Goal: Communication & Community: Answer question/provide support

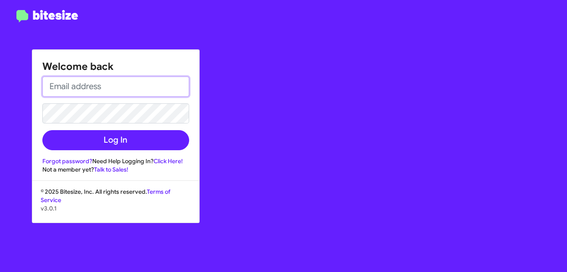
click at [94, 88] on input "email" at bounding box center [115, 87] width 147 height 20
paste input "[PERSON_NAME][EMAIL_ADDRESS][DOMAIN_NAME]"
type input "[PERSON_NAME][EMAIL_ADDRESS][DOMAIN_NAME]"
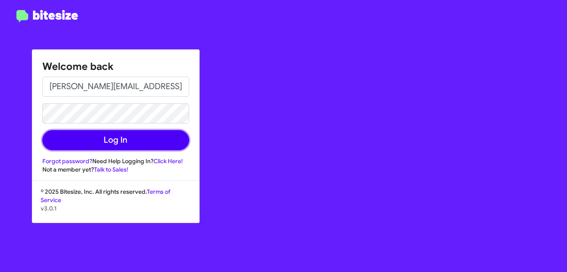
click at [101, 140] on button "Log In" at bounding box center [115, 140] width 147 height 20
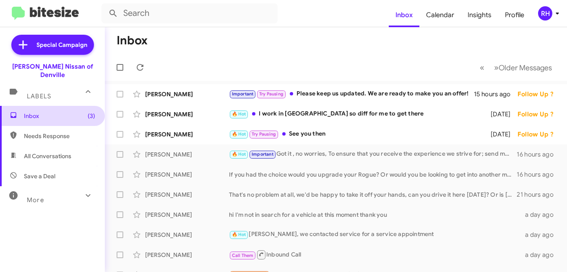
click at [53, 106] on span "Inbox (3)" at bounding box center [52, 116] width 105 height 20
click at [140, 66] on icon at bounding box center [140, 67] width 10 height 10
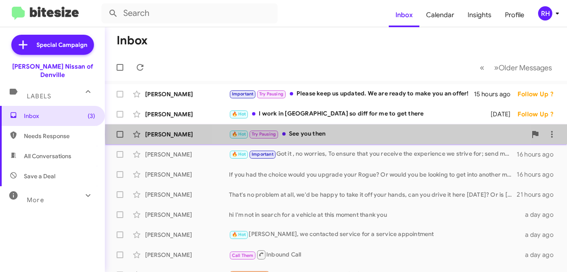
click at [359, 135] on div "🔥 Hot Try Pausing See you then" at bounding box center [378, 134] width 298 height 10
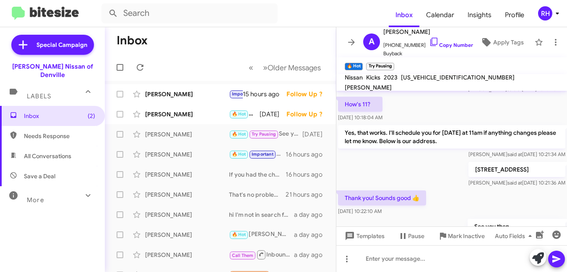
scroll to position [220, 0]
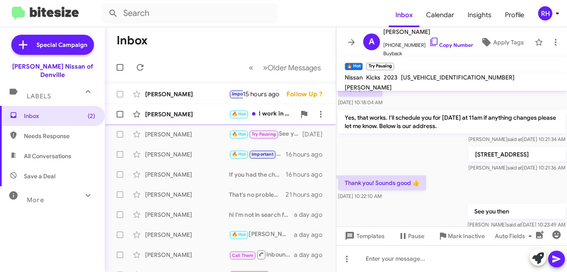
click at [189, 120] on div "Kirk Sauer 🔥 Hot I work in Manhattan so diff for me to get there 2 days ago Fol…" at bounding box center [219, 114] width 217 height 17
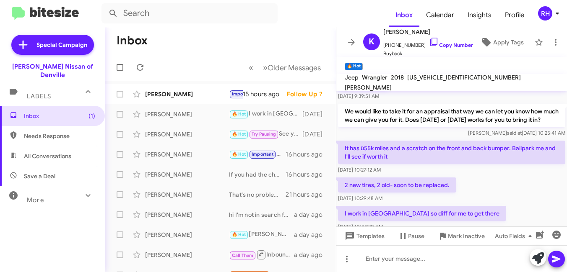
scroll to position [106, 0]
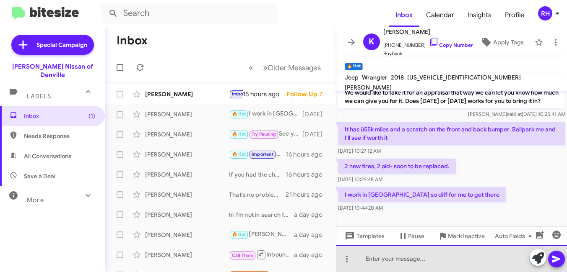
click at [399, 256] on div at bounding box center [451, 259] width 230 height 27
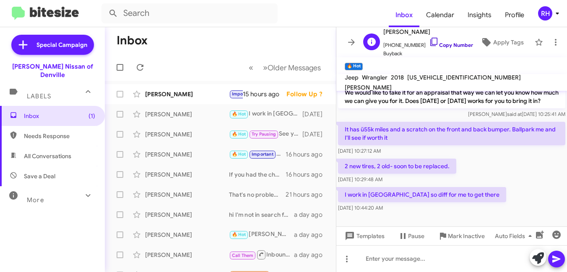
click at [442, 42] on link "Copy Number" at bounding box center [451, 45] width 44 height 6
click at [383, 261] on div at bounding box center [451, 259] width 230 height 27
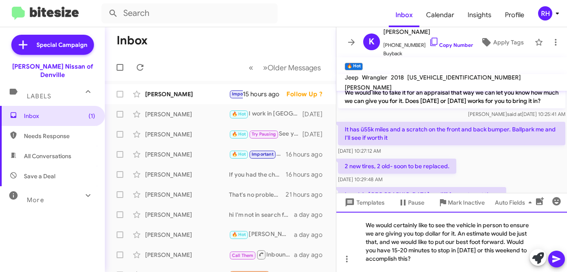
click at [477, 261] on div "We would certainly like to see the vehicle in person to ensure we are giving yo…" at bounding box center [451, 242] width 230 height 60
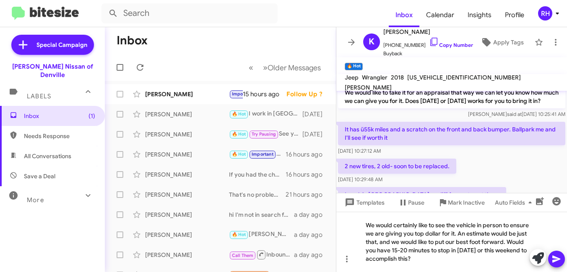
click at [555, 261] on icon at bounding box center [556, 259] width 8 height 7
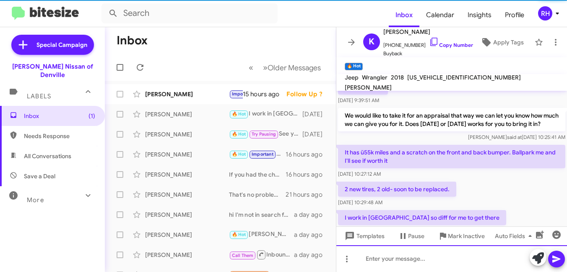
scroll to position [162, 0]
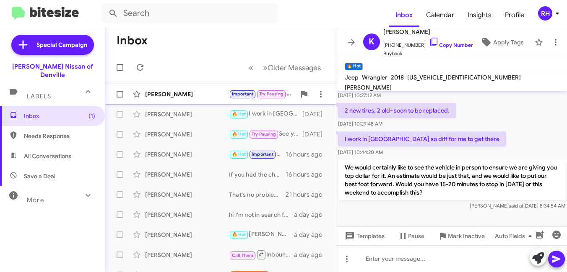
click at [181, 98] on div "Marlen Enriquez Martinez Important Try Pausing Please keep us updated. We are r…" at bounding box center [219, 94] width 217 height 17
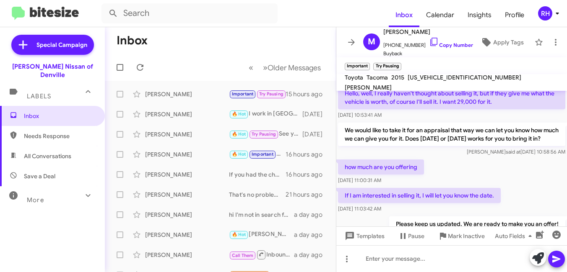
scroll to position [226, 0]
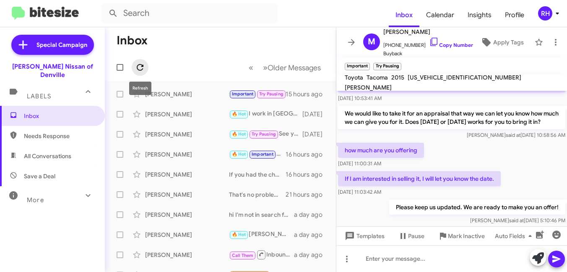
click at [138, 66] on icon at bounding box center [140, 67] width 7 height 7
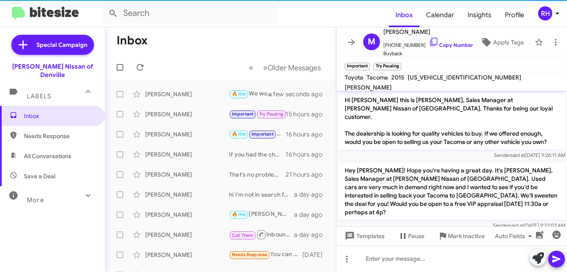
scroll to position [210, 0]
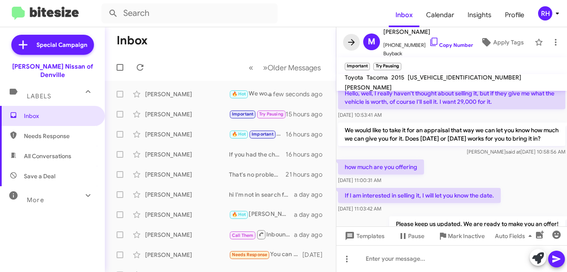
click at [354, 41] on icon at bounding box center [351, 42] width 10 height 10
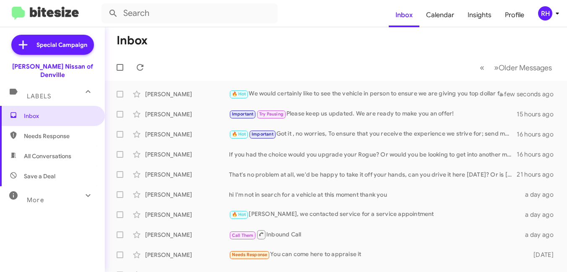
click at [548, 14] on div "RH" at bounding box center [545, 13] width 14 height 14
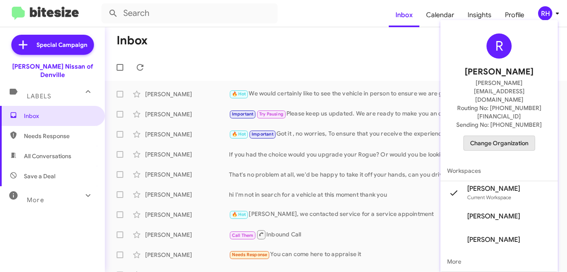
click at [497, 136] on span "Change Organization" at bounding box center [499, 143] width 58 height 14
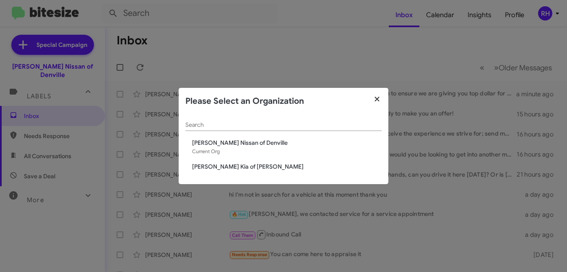
click at [377, 95] on fa-icon "button" at bounding box center [377, 99] width 10 height 13
